Goal: Information Seeking & Learning: Learn about a topic

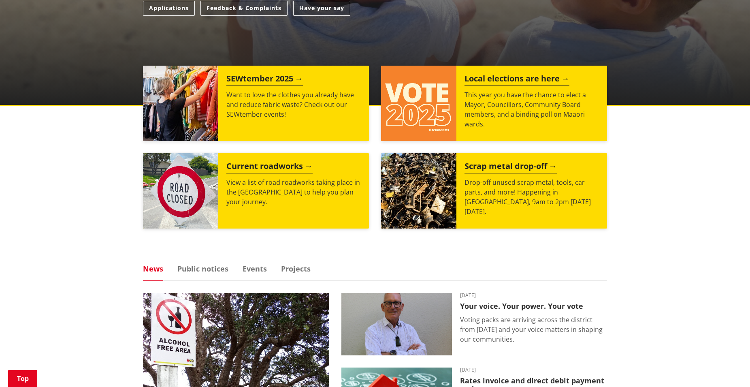
scroll to position [408, 0]
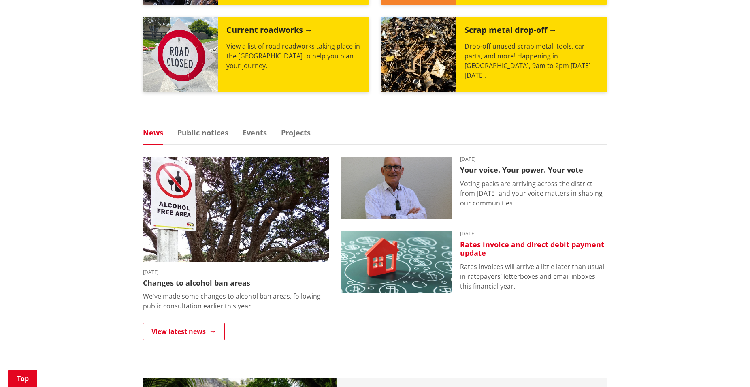
click at [466, 250] on h3 "Rates invoice and direct debit payment update" at bounding box center [533, 248] width 147 height 17
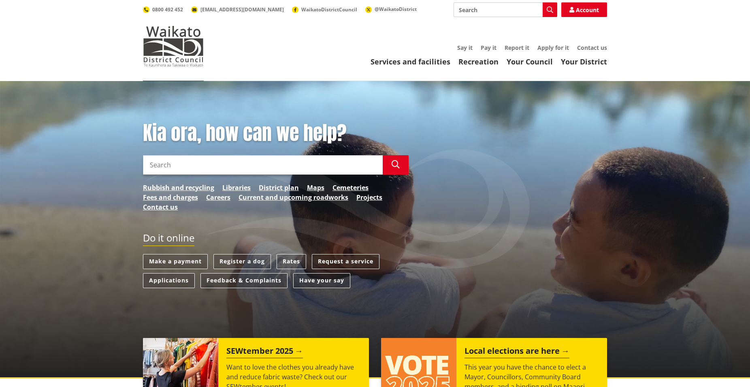
click at [257, 162] on input "Search" at bounding box center [263, 164] width 240 height 19
type input "e"
type input "rate increase"
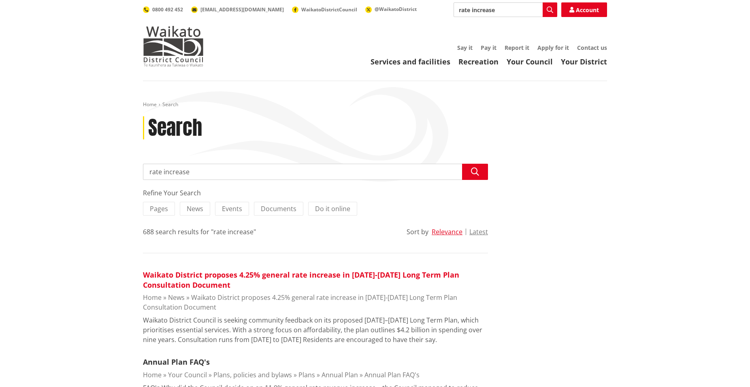
scroll to position [102, 0]
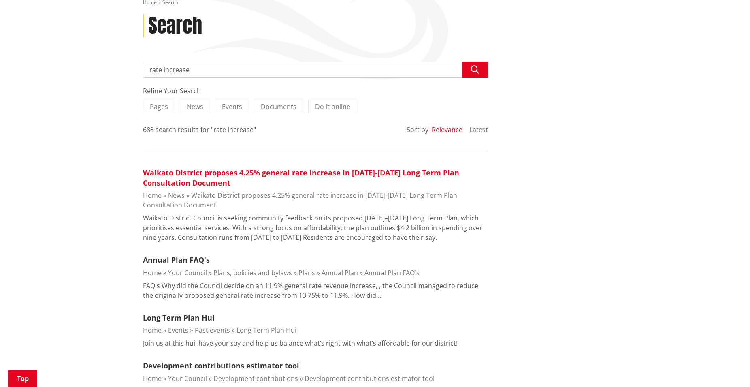
click at [194, 177] on link "Waikato District proposes 4.25% general rate increase in [DATE]-[DATE] Long Ter…" at bounding box center [301, 178] width 316 height 20
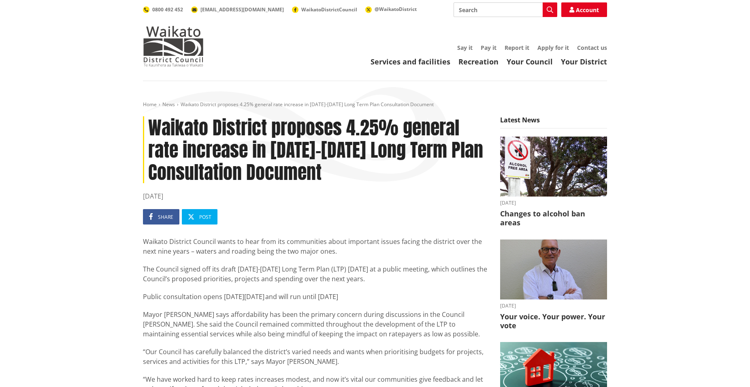
click at [484, 11] on input "Search" at bounding box center [506, 9] width 104 height 15
type input "r"
type input "transport levy"
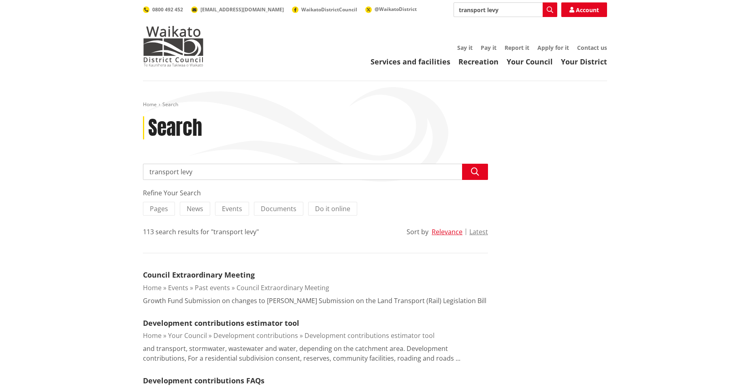
click at [224, 173] on input "transport levy" at bounding box center [315, 172] width 345 height 16
